Goal: Communication & Community: Answer question/provide support

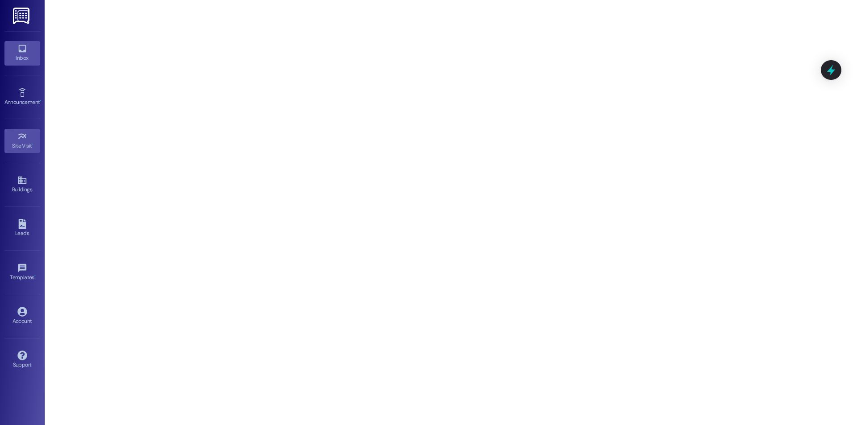
click at [16, 54] on div "Inbox" at bounding box center [22, 58] width 45 height 9
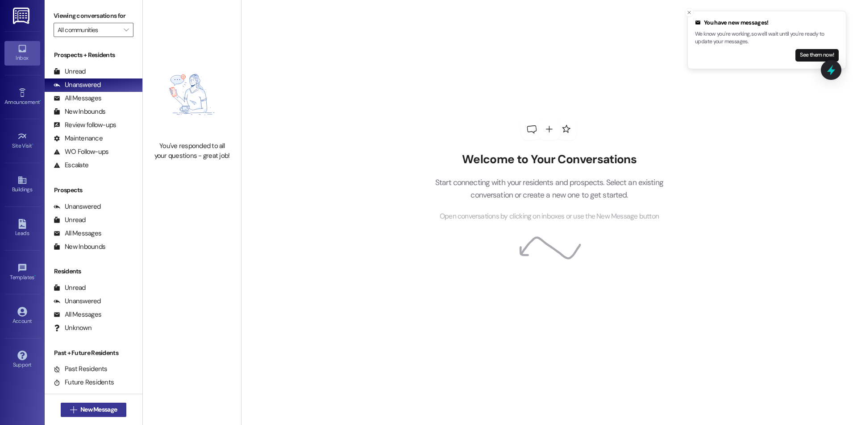
click at [106, 415] on button " New Message" at bounding box center [94, 410] width 66 height 14
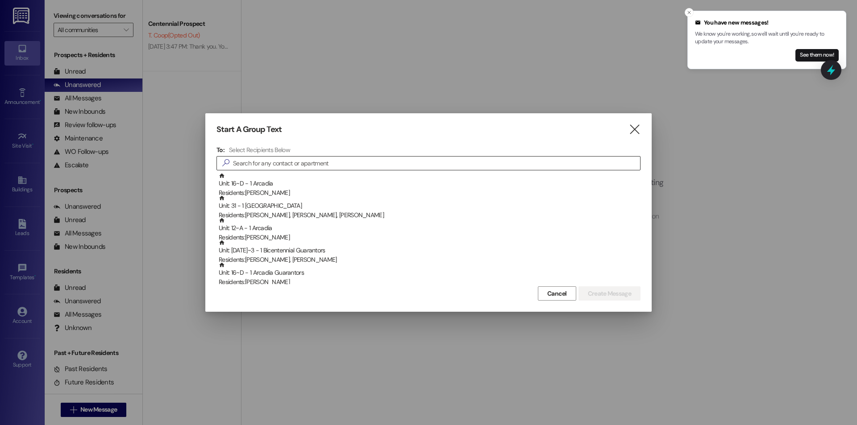
click at [393, 159] on input at bounding box center [436, 163] width 407 height 13
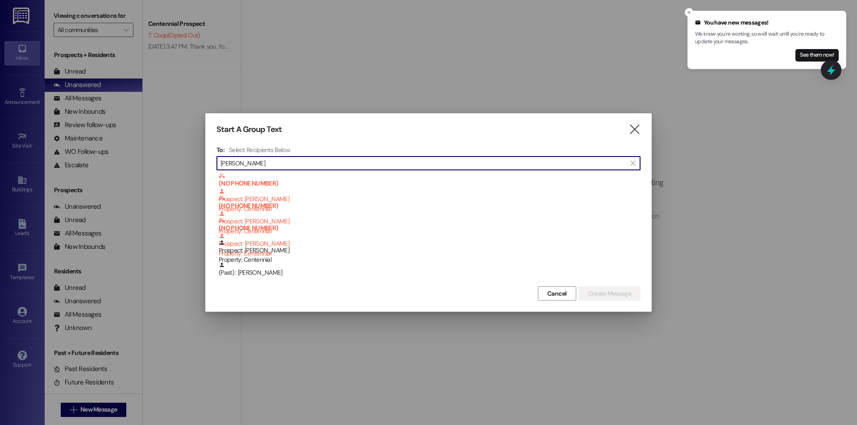
click at [306, 159] on input "[PERSON_NAME]" at bounding box center [423, 163] width 405 height 13
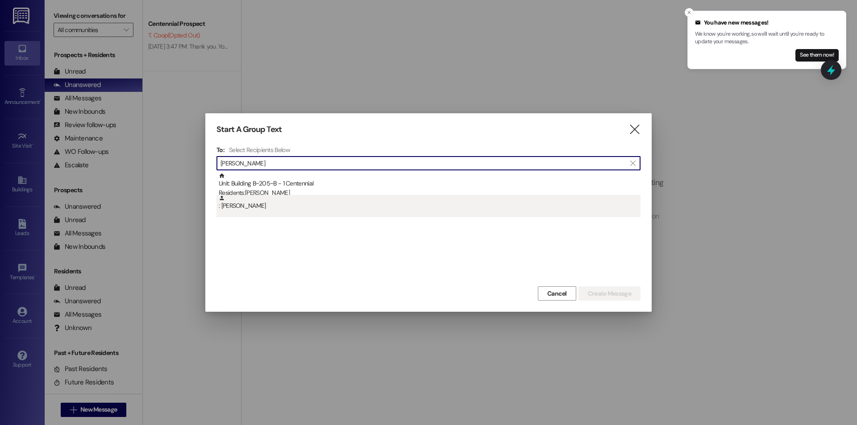
type input "[PERSON_NAME]"
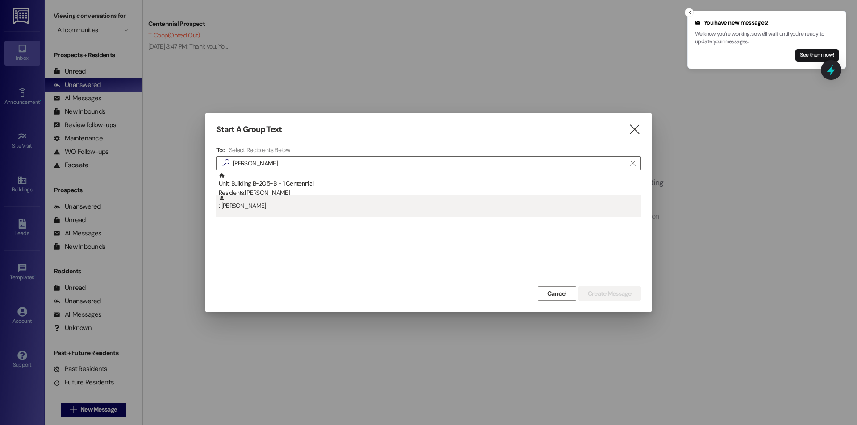
click at [308, 196] on div ": [PERSON_NAME]" at bounding box center [430, 203] width 422 height 16
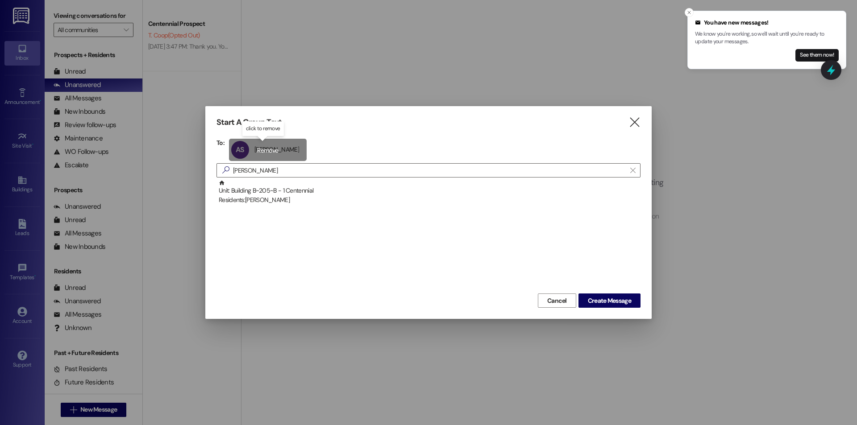
click at [257, 148] on div "AS [PERSON_NAME] [PERSON_NAME] click to remove" at bounding box center [268, 150] width 78 height 22
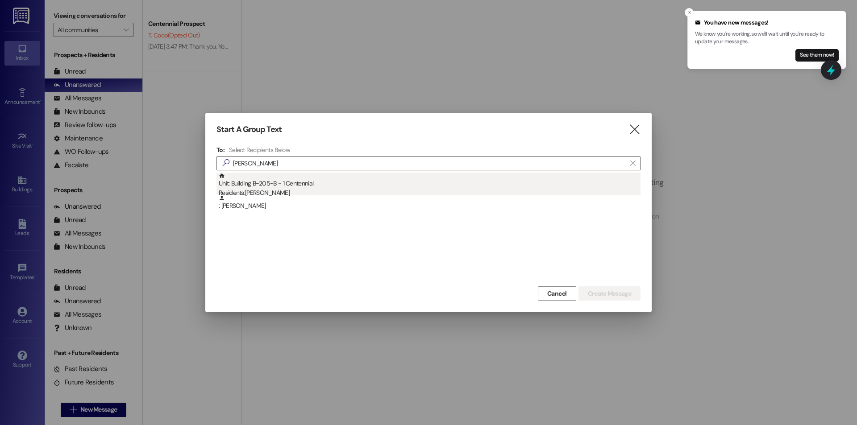
click at [311, 184] on div "Unit: Building B~205~B - 1 Centennial Residents: [PERSON_NAME]" at bounding box center [430, 185] width 422 height 25
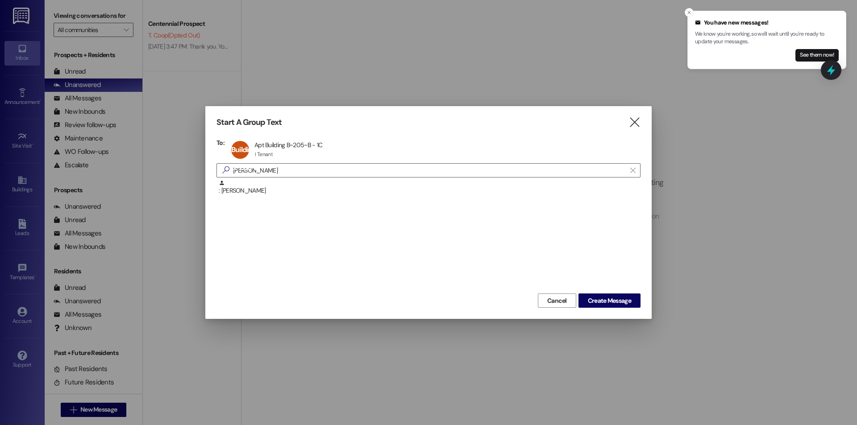
click at [630, 293] on div "Cancel Create Message" at bounding box center [429, 300] width 424 height 17
click at [629, 298] on span "Create Message" at bounding box center [609, 300] width 43 height 9
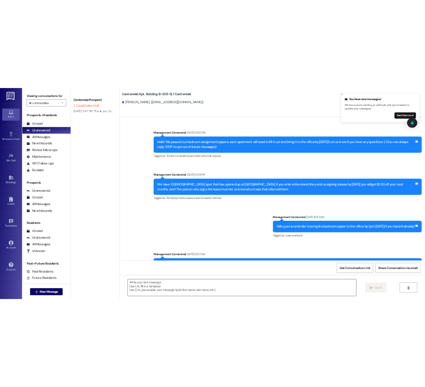
scroll to position [8469, 0]
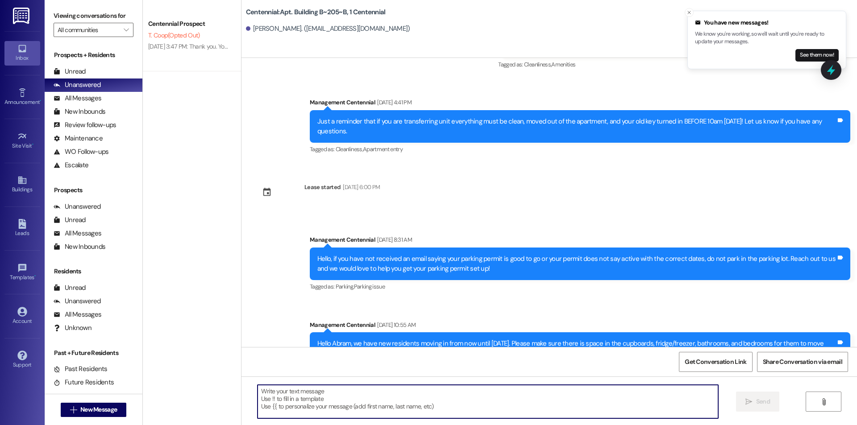
click at [411, 403] on textarea at bounding box center [488, 401] width 461 height 33
type textarea "Hi! We added a aprkin"
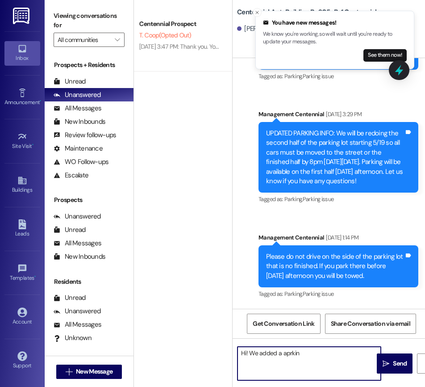
scroll to position [11214, 0]
